Goal: Task Accomplishment & Management: Manage account settings

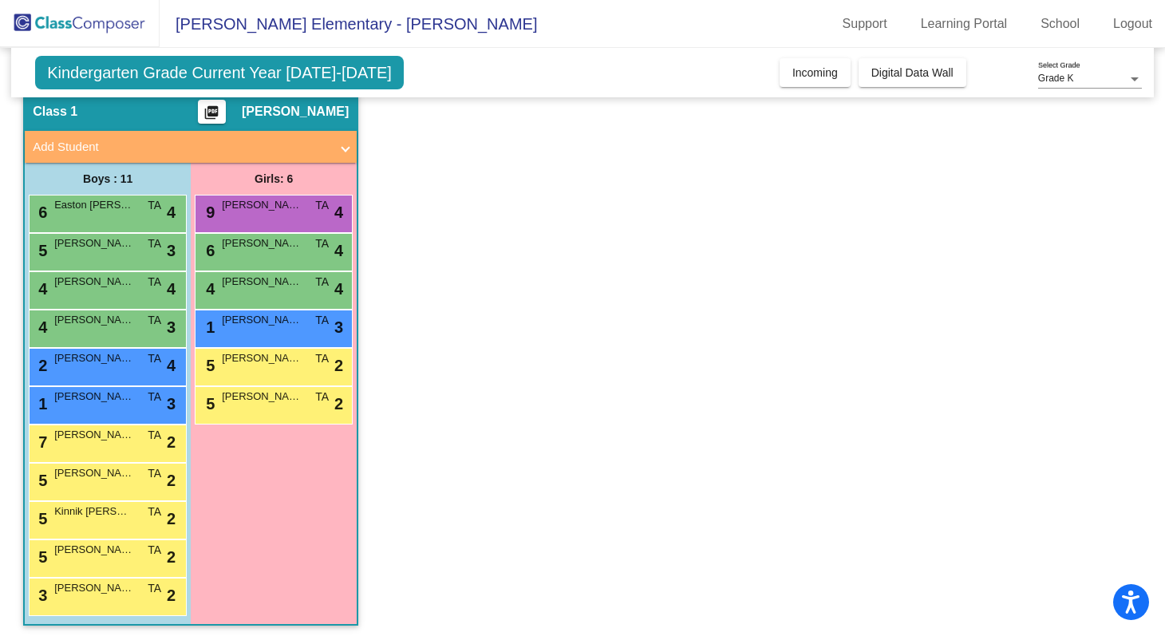
scroll to position [62, 0]
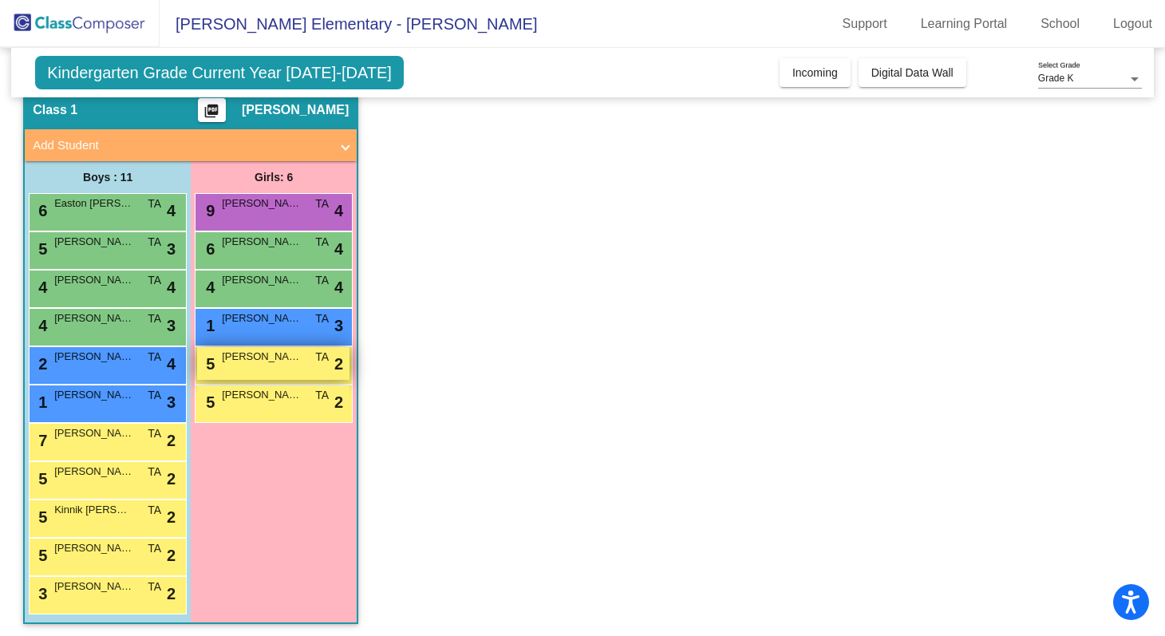
click at [287, 366] on div "5 [PERSON_NAME] Relech TA lock do_not_disturb_alt 2" at bounding box center [273, 363] width 152 height 33
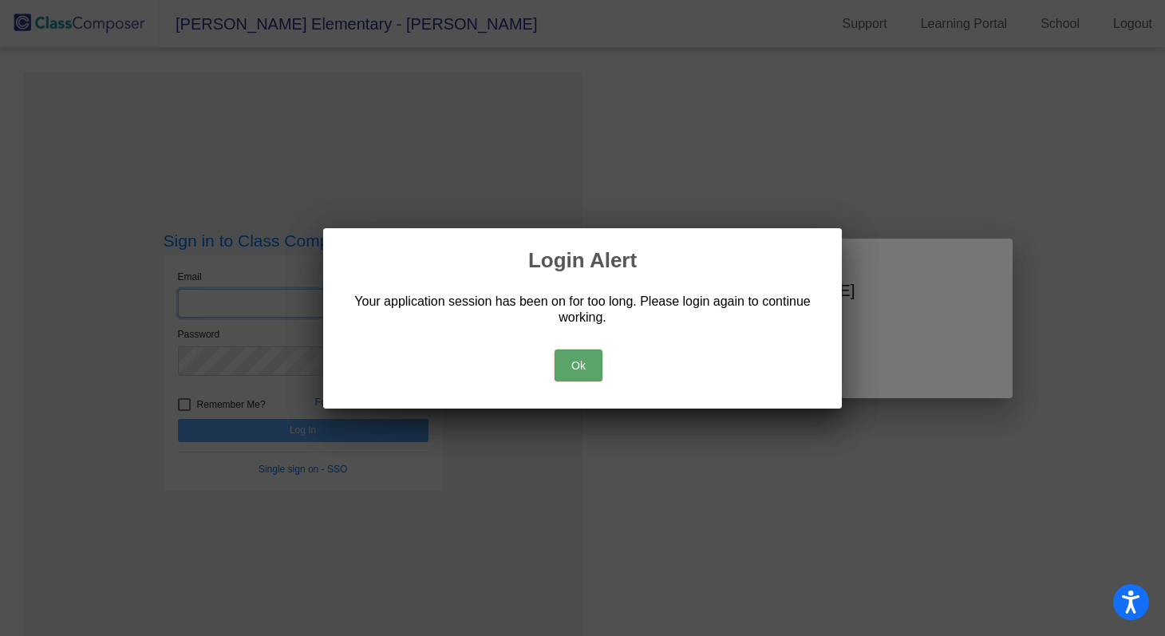
type input "Ahmad.taylor@pcr3schools.org"
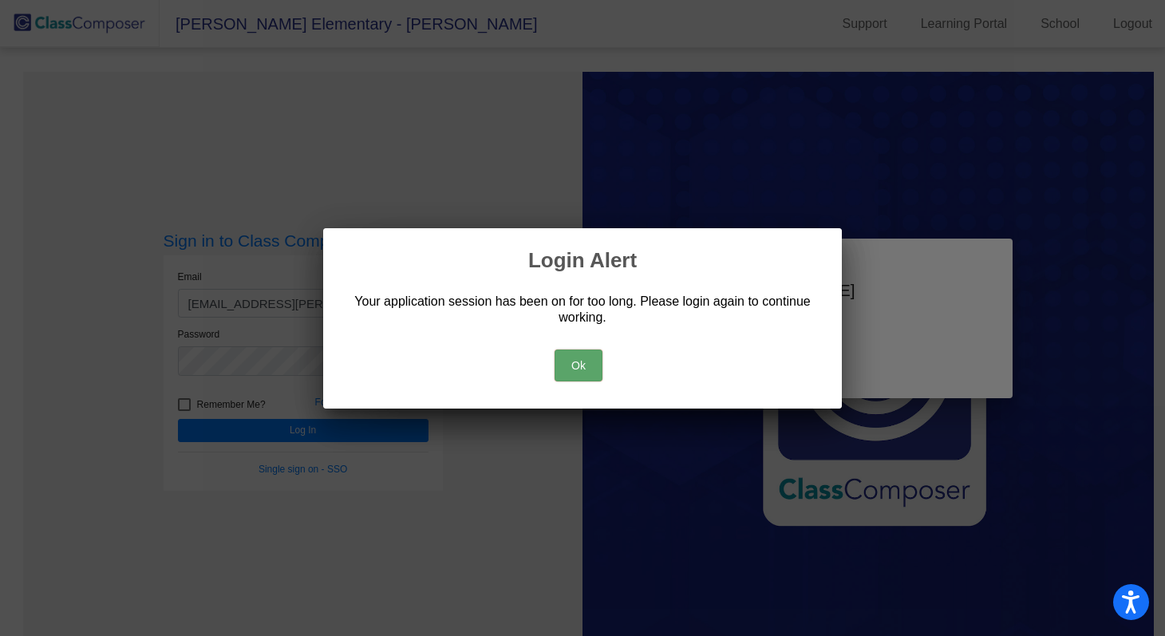
click at [577, 365] on button "Ok" at bounding box center [579, 366] width 48 height 32
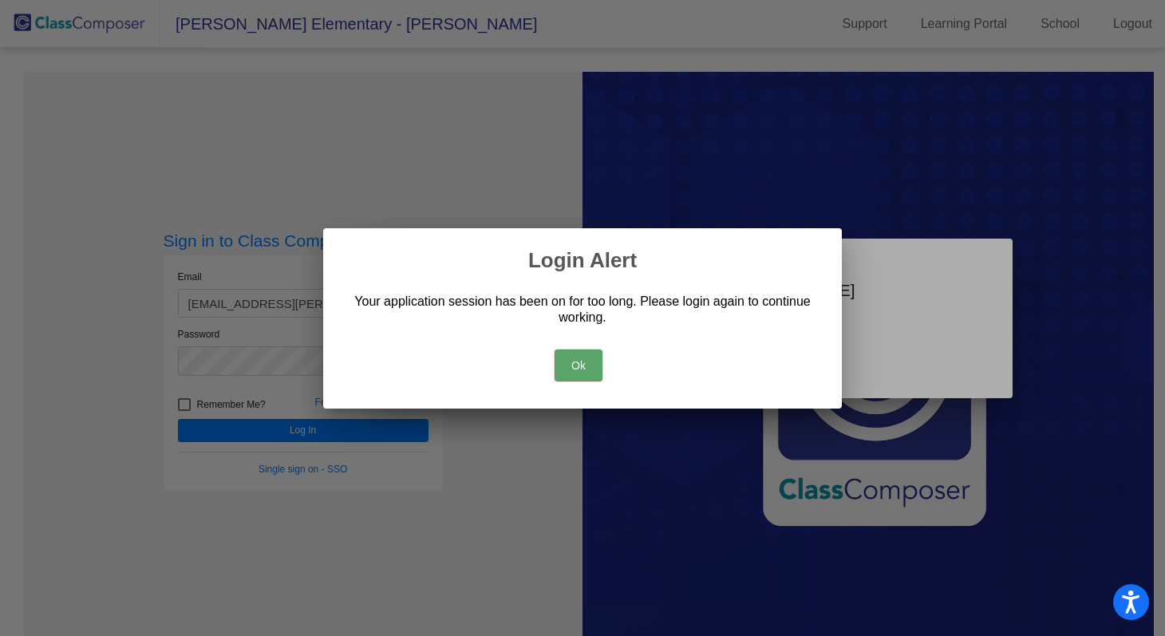
click at [578, 365] on button "Ok" at bounding box center [579, 366] width 48 height 32
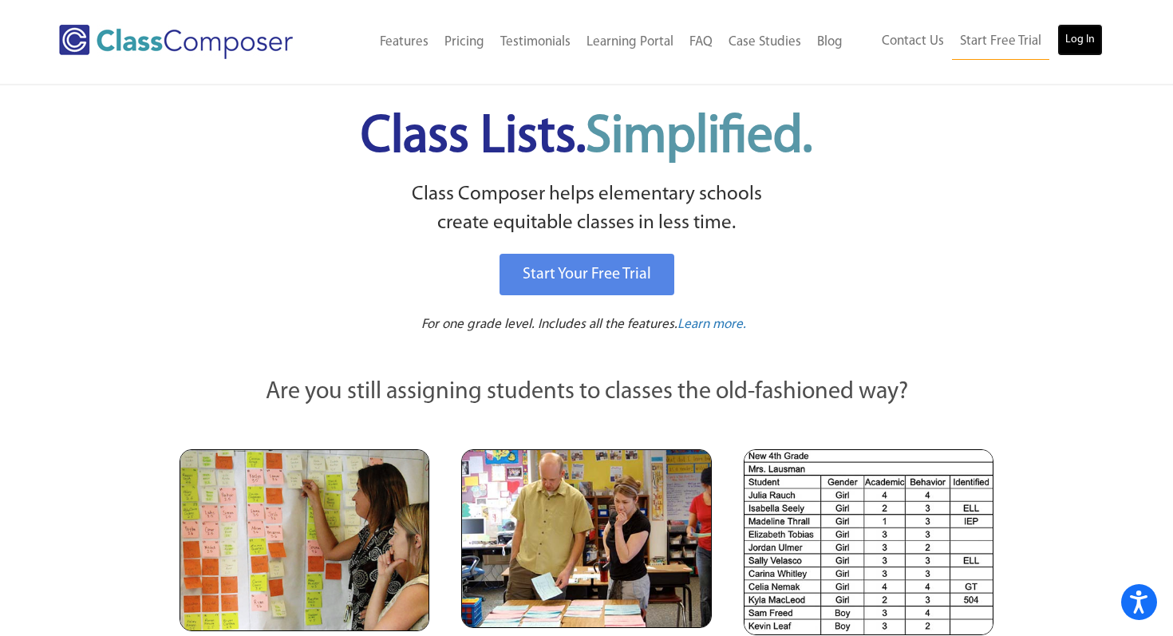
click at [1094, 38] on link "Log In" at bounding box center [1079, 40] width 45 height 32
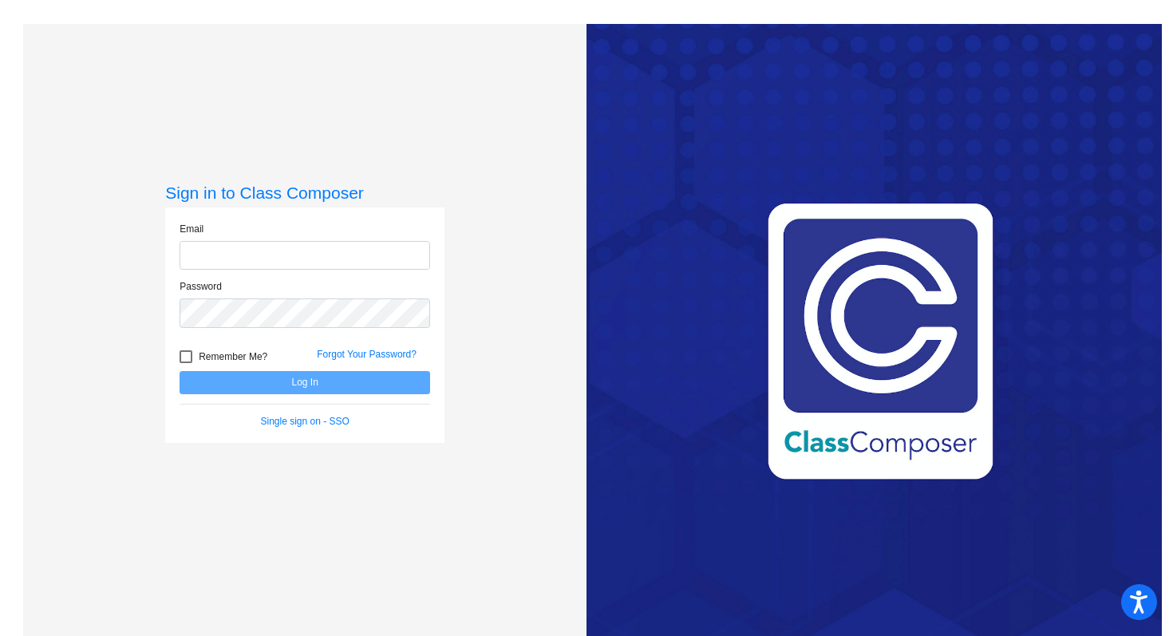
type input "[EMAIL_ADDRESS][PERSON_NAME][DOMAIN_NAME]"
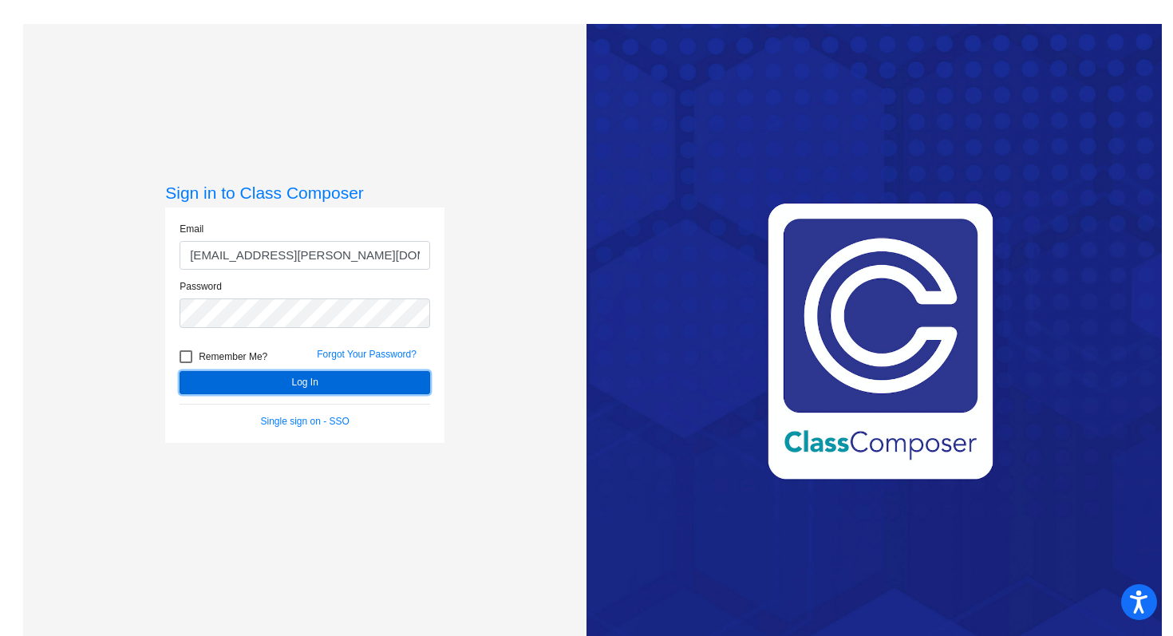
click at [373, 389] on button "Log In" at bounding box center [305, 382] width 251 height 23
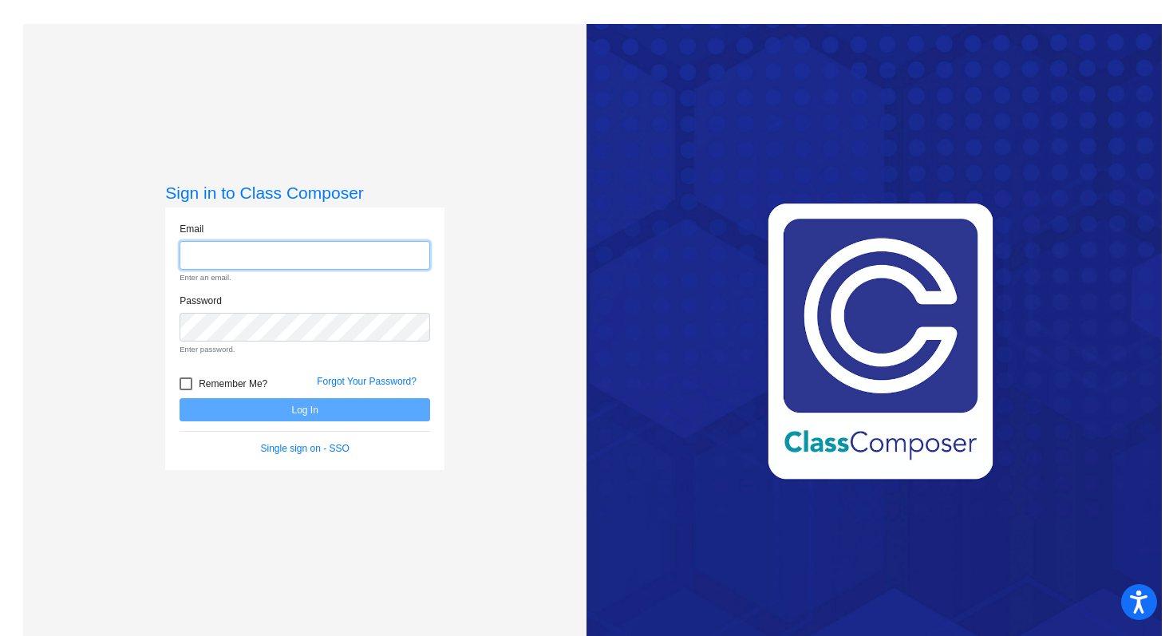
click at [334, 259] on input "email" at bounding box center [305, 256] width 251 height 30
type input "[EMAIL_ADDRESS][PERSON_NAME][DOMAIN_NAME]"
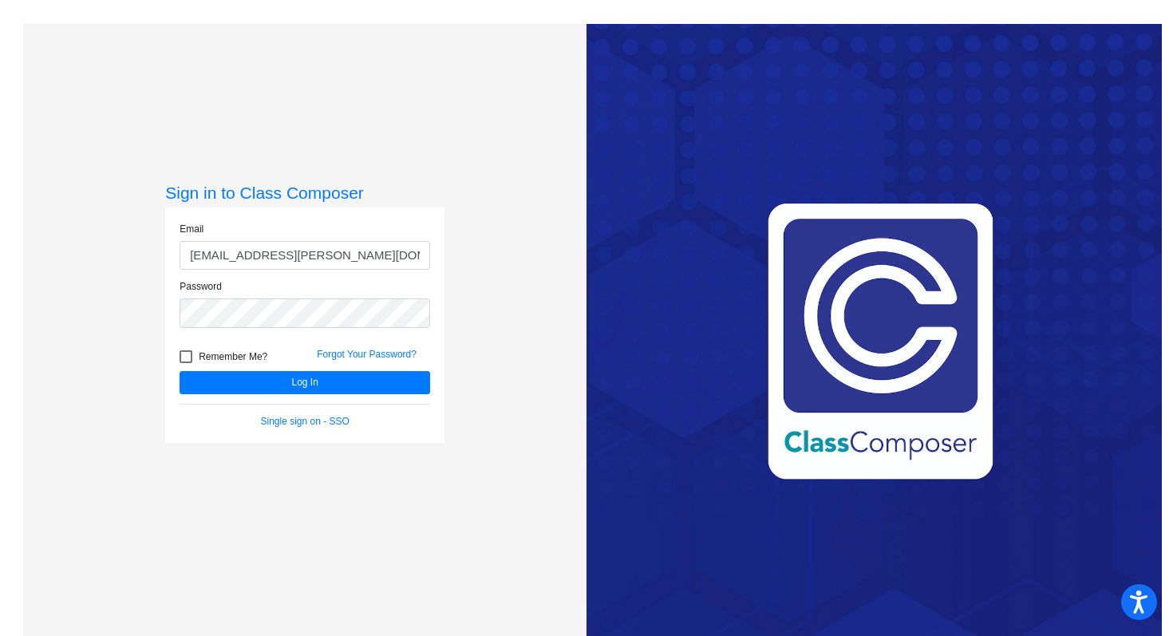
click at [239, 349] on span "Remember Me?" at bounding box center [233, 356] width 69 height 19
click at [186, 363] on input "Remember Me?" at bounding box center [185, 363] width 1 height 1
checkbox input "true"
click at [256, 392] on button "Log In" at bounding box center [305, 382] width 251 height 23
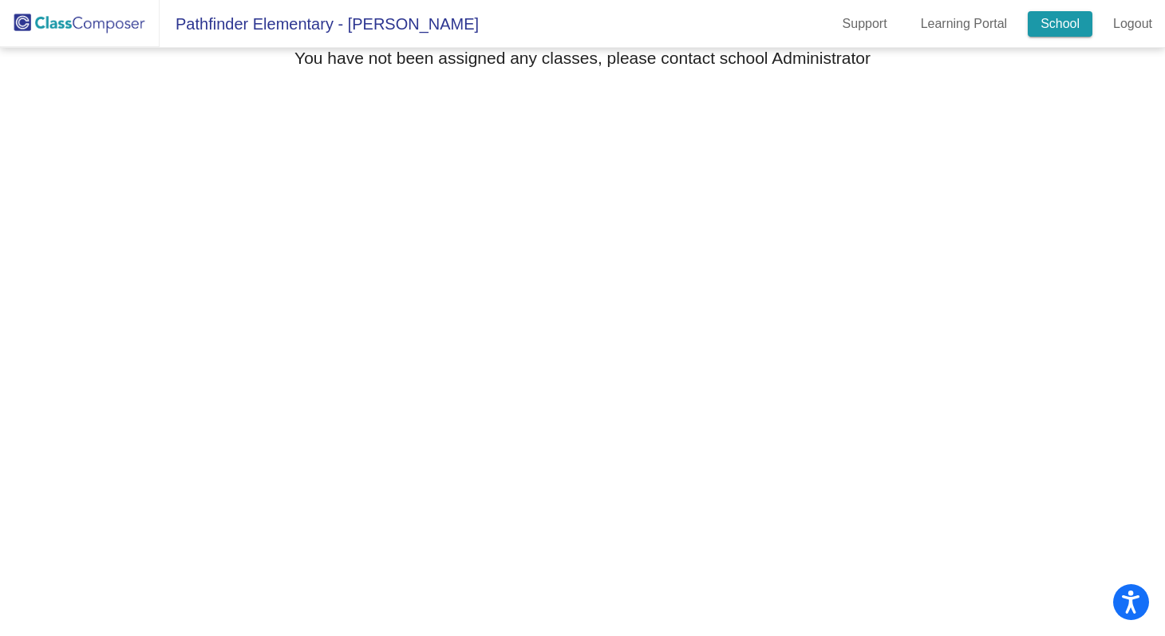
click at [1061, 35] on link "School" at bounding box center [1060, 24] width 65 height 26
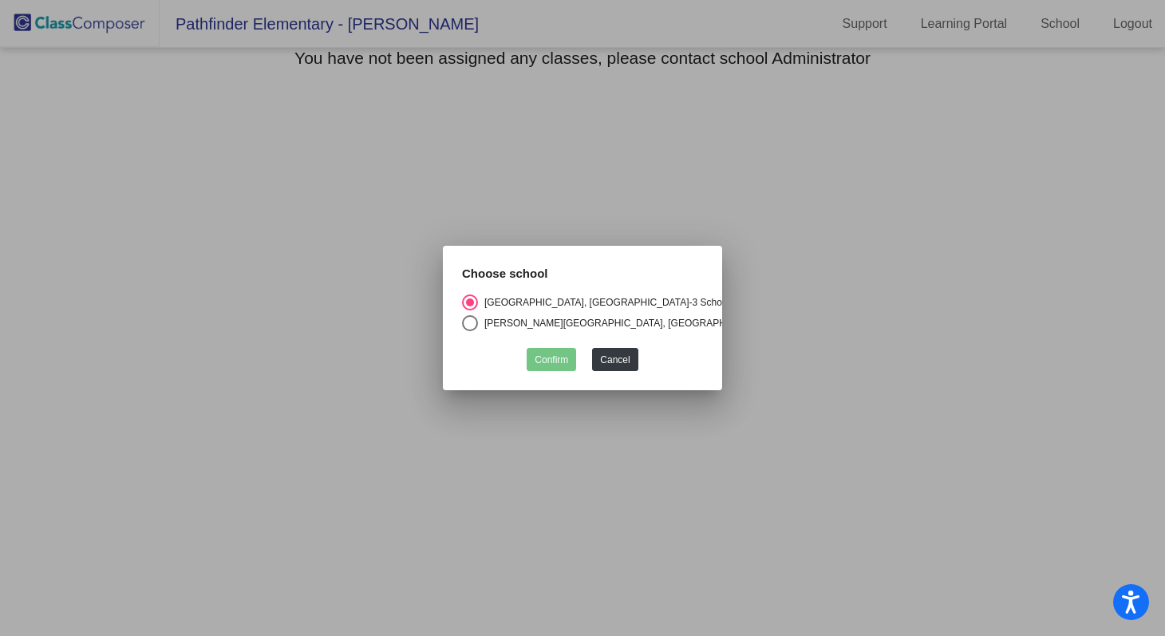
click at [598, 326] on div "Barry Elementary, Platte County School District" at bounding box center [623, 323] width 290 height 14
click at [470, 331] on input "Barry Elementary, Platte County School District" at bounding box center [469, 331] width 1 height 1
radio input "true"
click at [611, 362] on button "Cancel" at bounding box center [614, 359] width 45 height 23
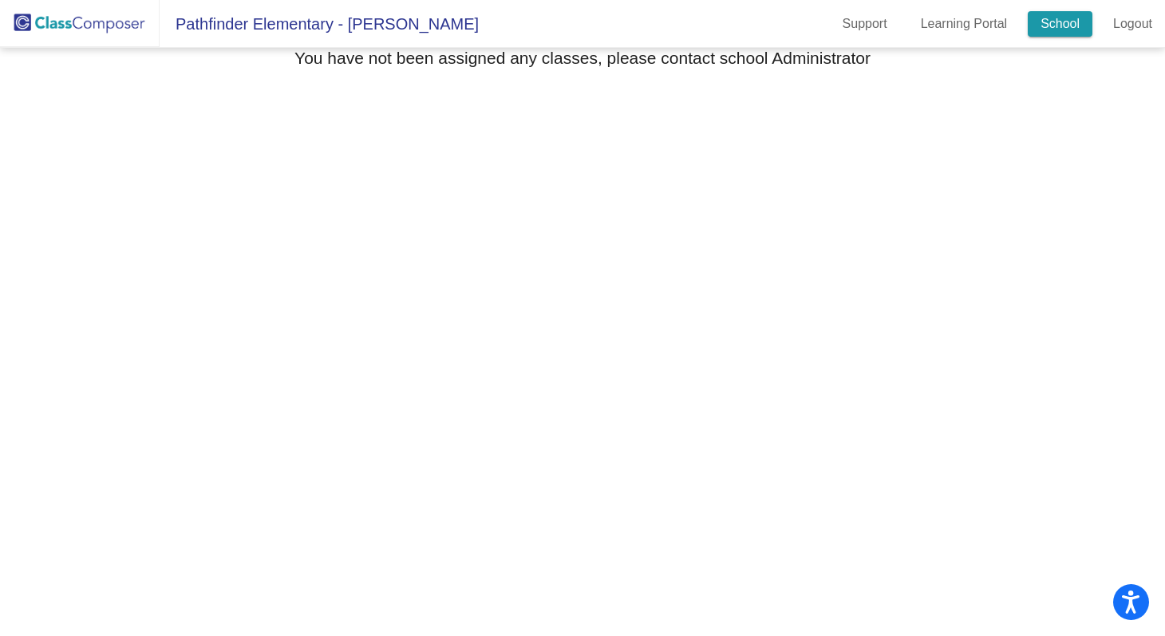
click at [1071, 22] on link "School" at bounding box center [1060, 24] width 65 height 26
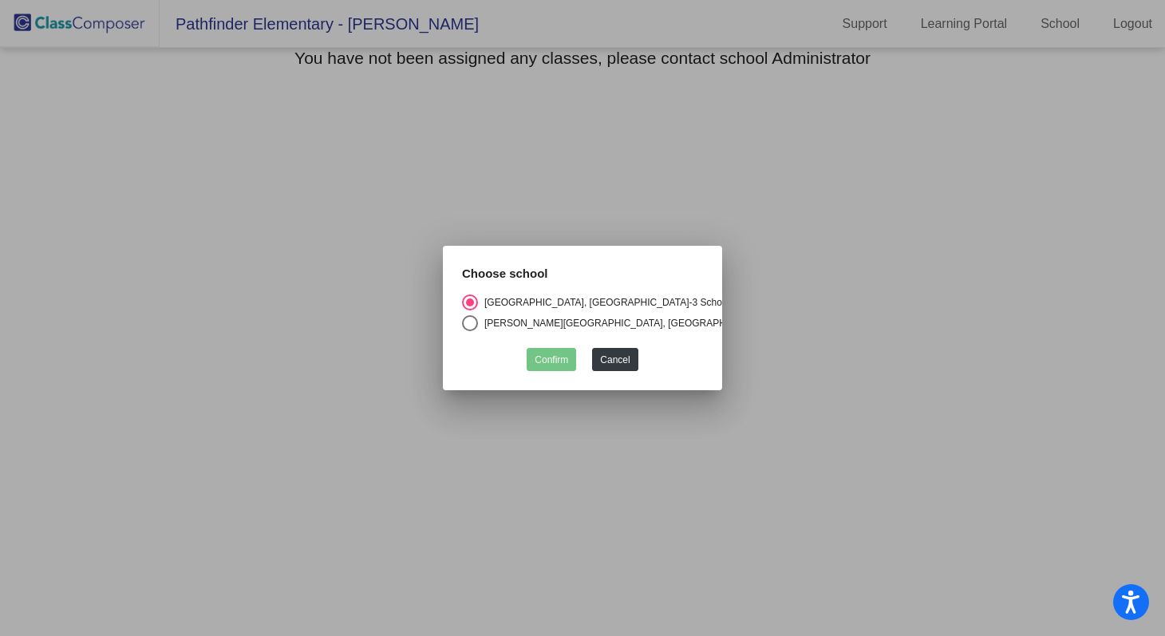
click at [575, 316] on div "Barry Elementary, Platte County School District" at bounding box center [623, 323] width 290 height 14
click at [470, 331] on input "Barry Elementary, Platte County School District" at bounding box center [469, 331] width 1 height 1
radio input "true"
click at [549, 370] on button "Confirm" at bounding box center [551, 359] width 49 height 23
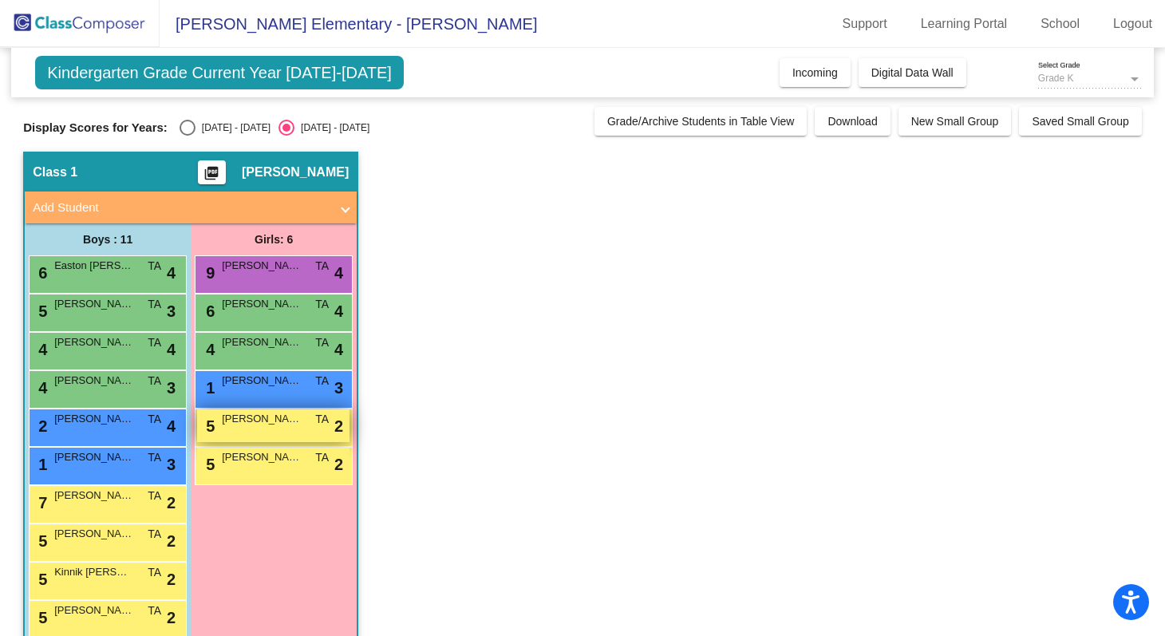
click at [231, 429] on div "5 Mikayla Jane Relech TA lock do_not_disturb_alt 2" at bounding box center [273, 425] width 152 height 33
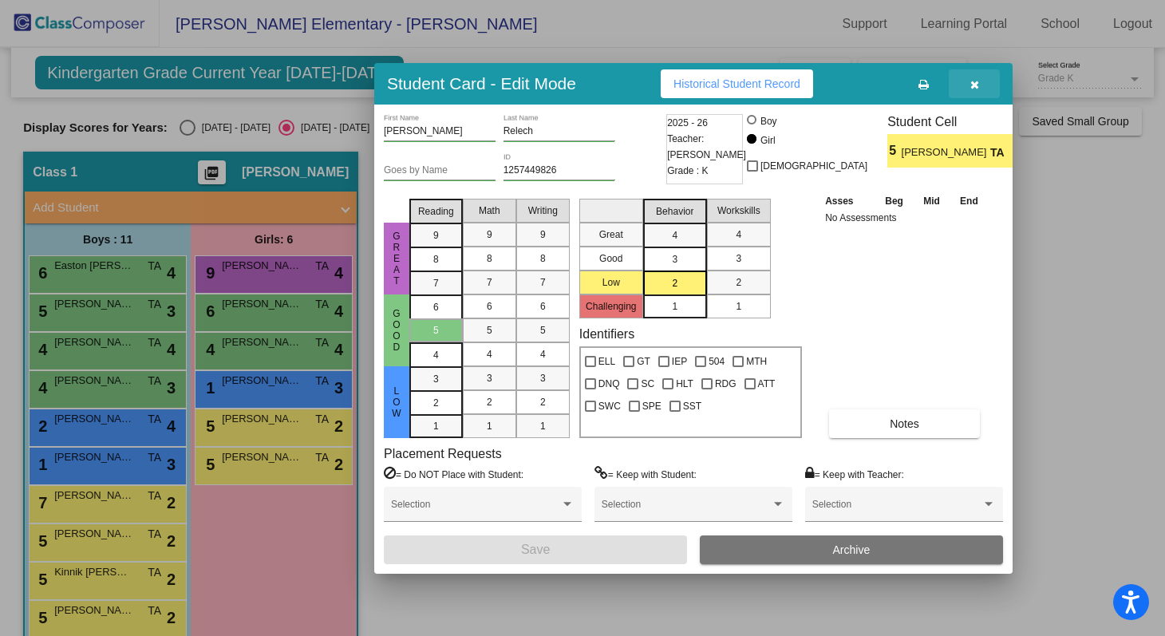
click at [978, 85] on icon "button" at bounding box center [974, 84] width 9 height 11
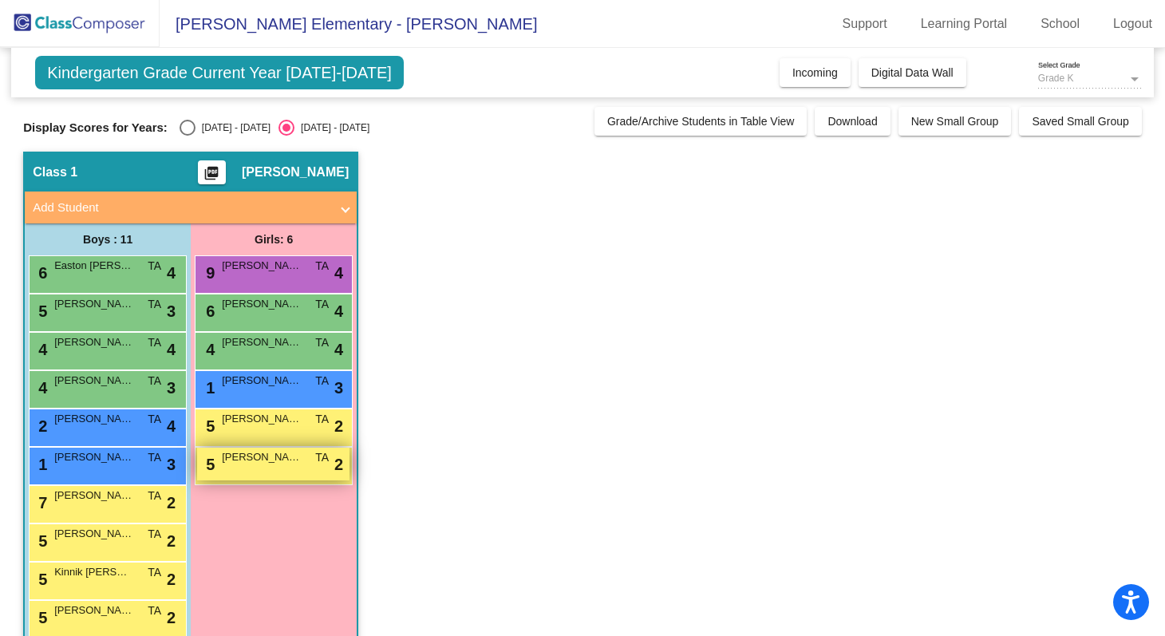
click at [286, 460] on span "Adriana Davidson" at bounding box center [262, 457] width 80 height 16
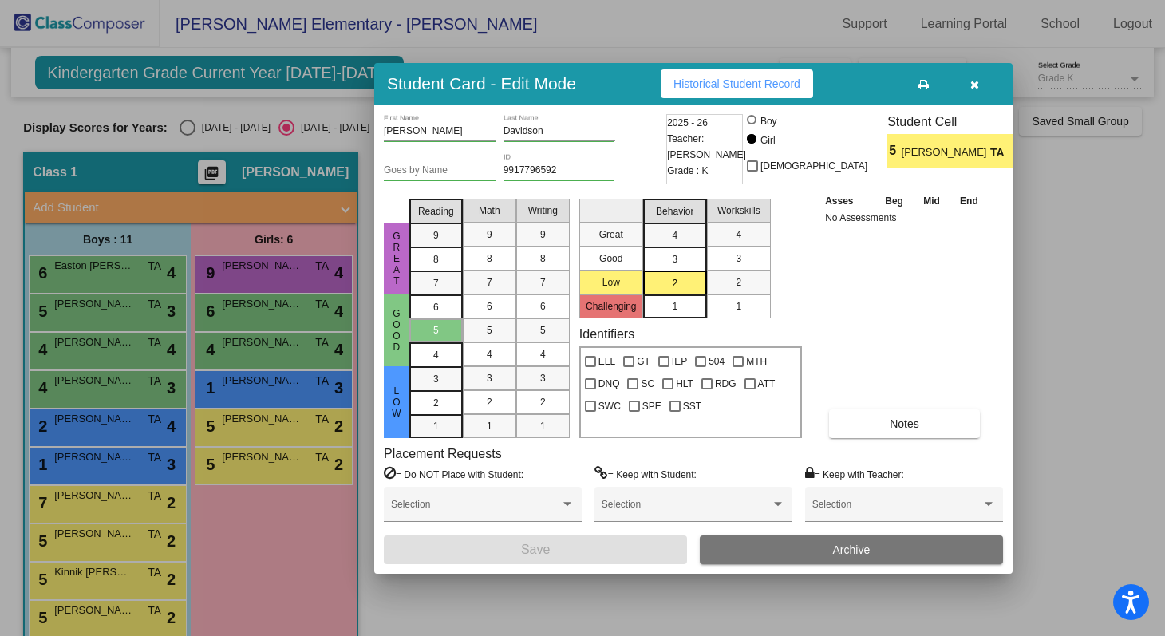
click at [975, 89] on icon "button" at bounding box center [974, 84] width 9 height 11
